Goal: Information Seeking & Learning: Understand process/instructions

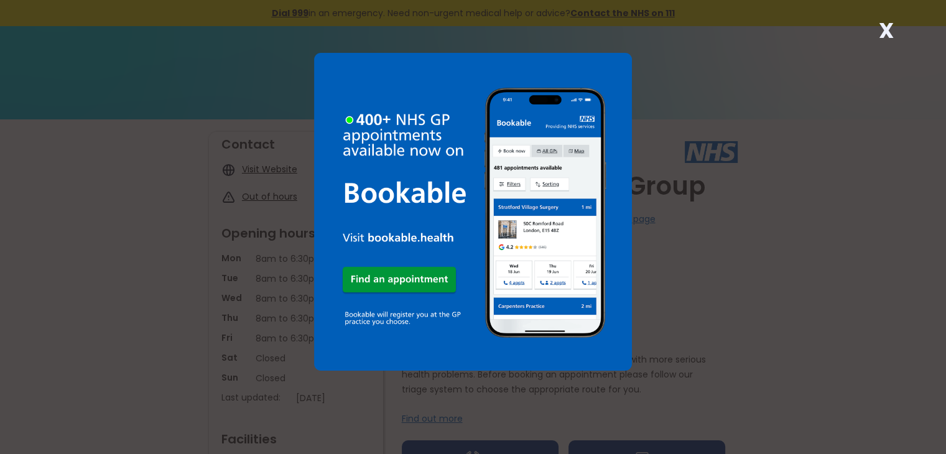
click at [742, 95] on div "X" at bounding box center [473, 227] width 946 height 454
drag, startPoint x: 717, startPoint y: 297, endPoint x: 724, endPoint y: 301, distance: 7.8
click at [724, 300] on div "X" at bounding box center [473, 227] width 946 height 454
click at [885, 24] on strong "X" at bounding box center [886, 31] width 15 height 30
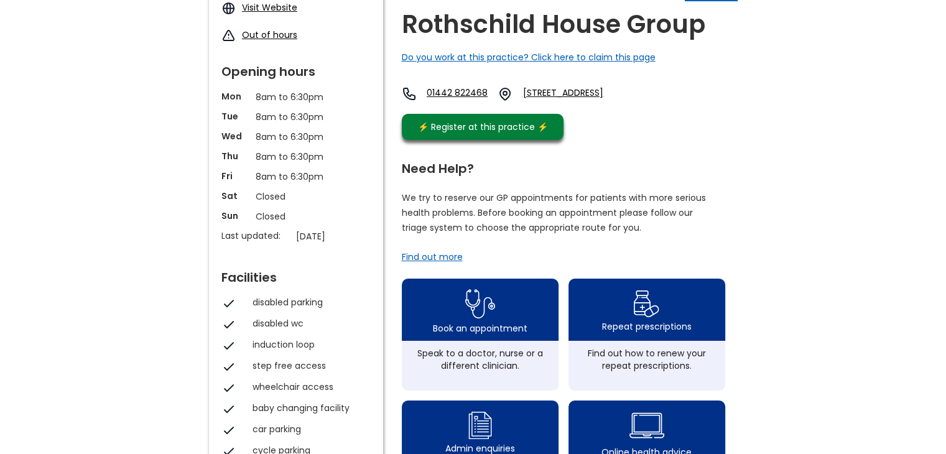
scroll to position [249, 0]
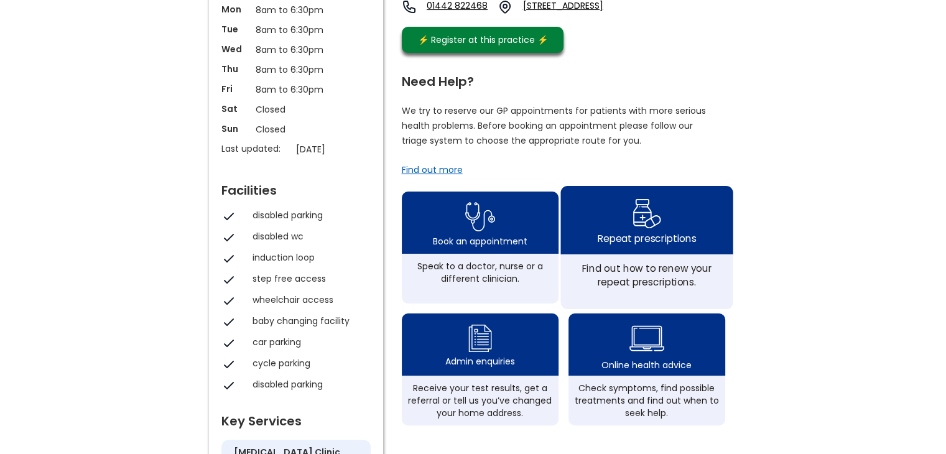
click at [660, 231] on img at bounding box center [646, 213] width 29 height 36
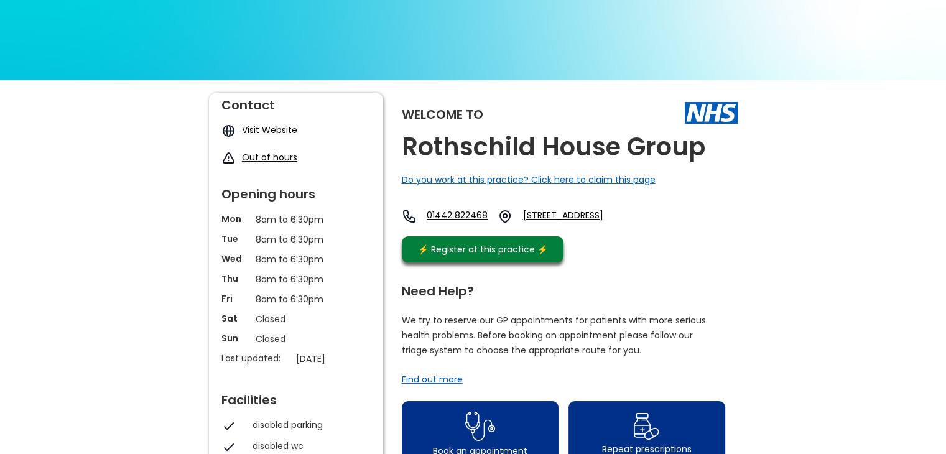
scroll to position [0, 0]
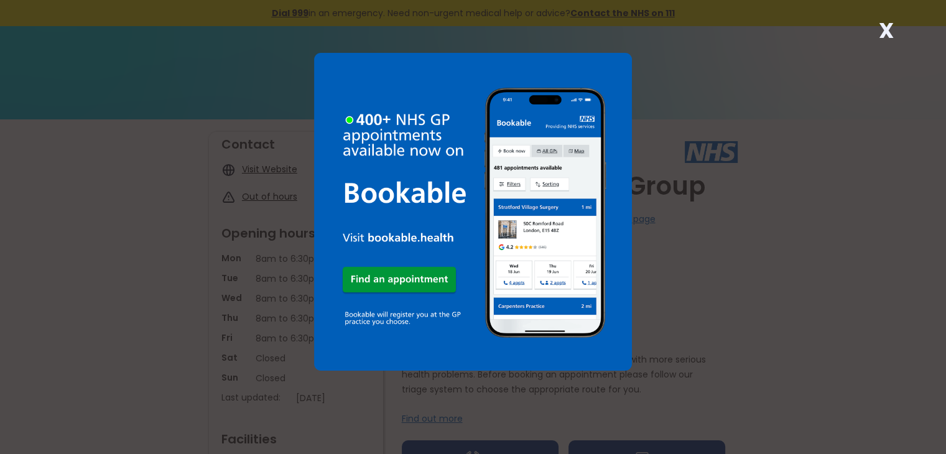
click at [887, 23] on strong "X" at bounding box center [886, 31] width 15 height 30
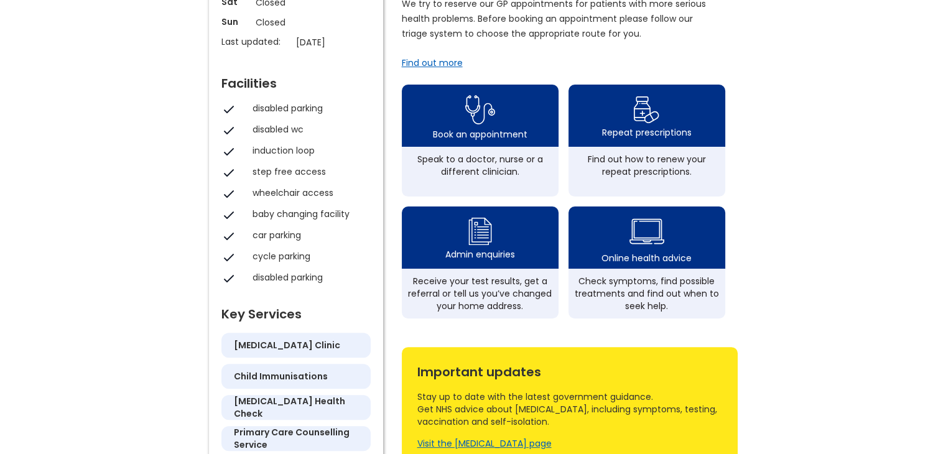
scroll to position [311, 0]
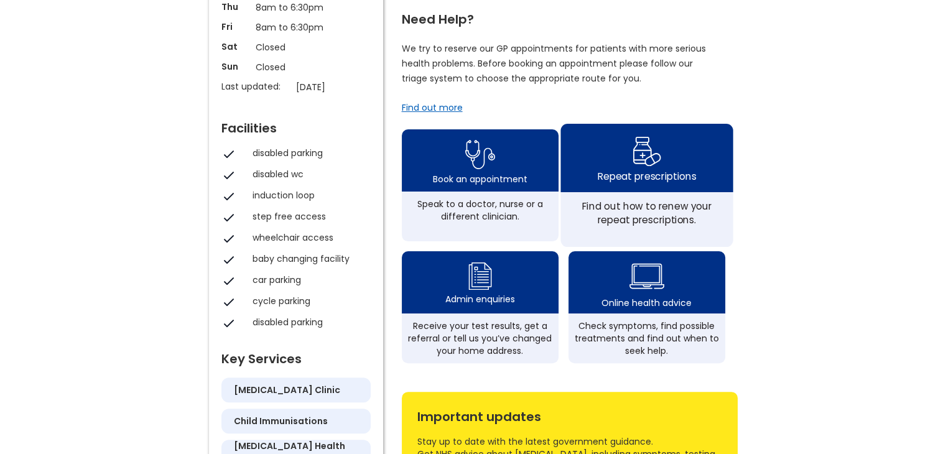
click at [639, 212] on div "Find out how to renew your repeat prescriptions." at bounding box center [646, 212] width 159 height 27
